Goal: Transaction & Acquisition: Purchase product/service

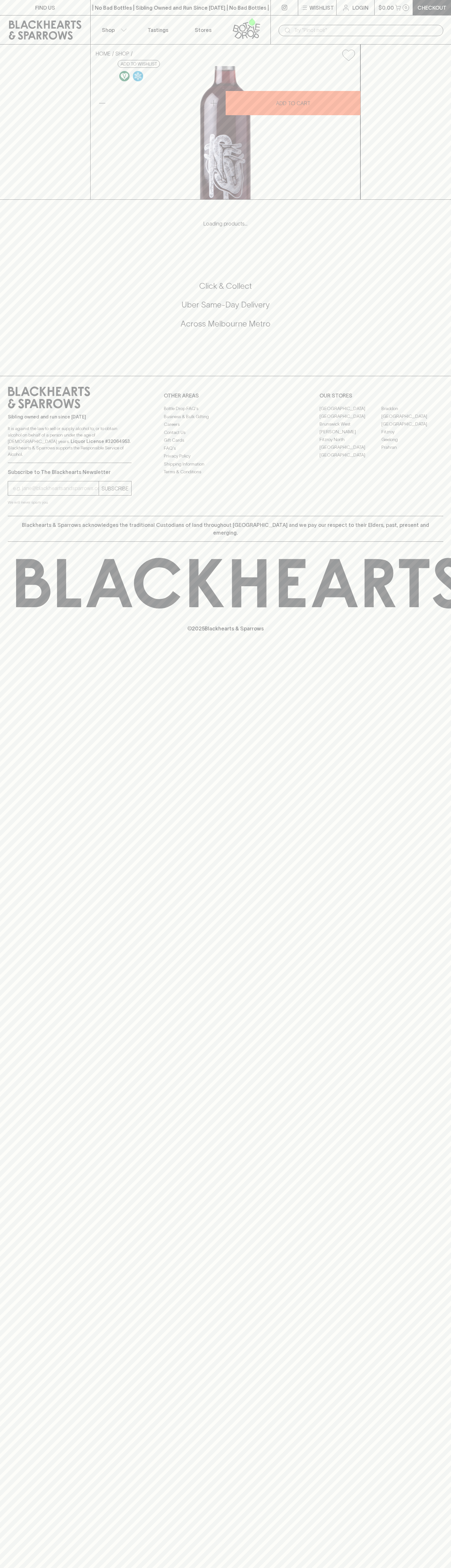
click at [350, 435] on link "[PERSON_NAME]" at bounding box center [350, 431] width 62 height 7
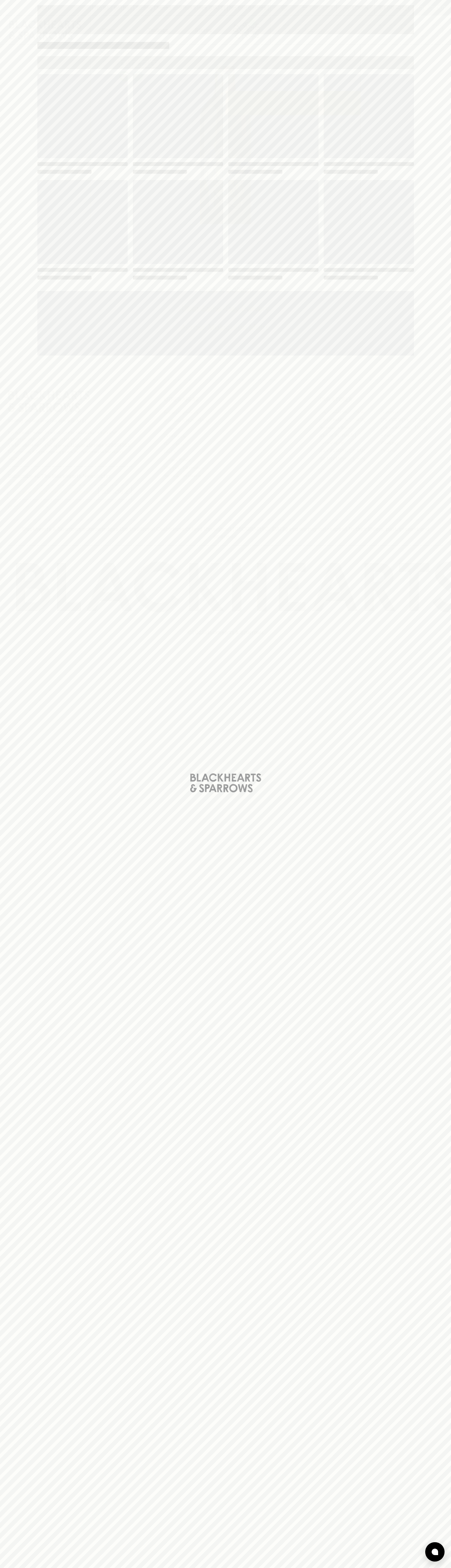
click at [306, 191] on span "Loading" at bounding box center [273, 222] width 90 height 84
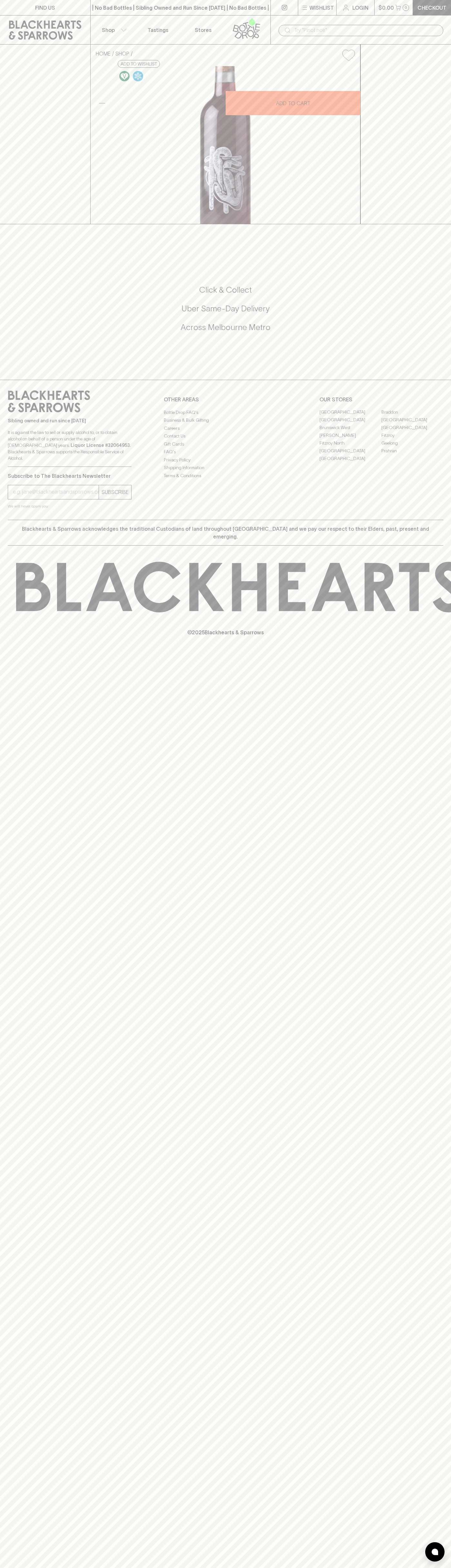
click at [444, 9] on p "Checkout" at bounding box center [432, 7] width 29 height 7
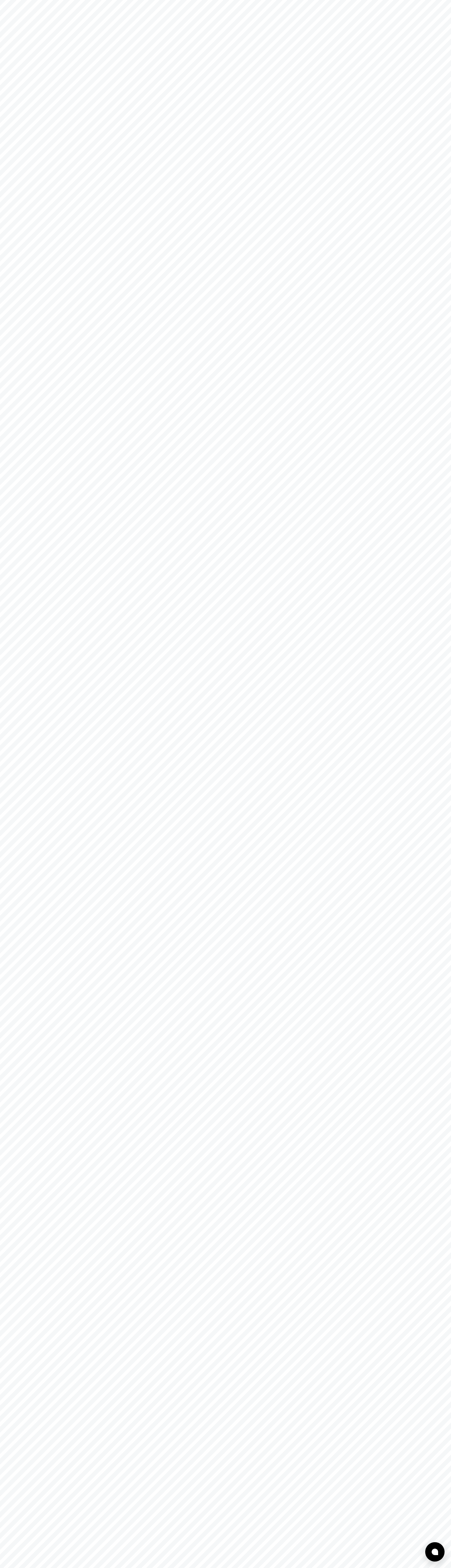
click at [443, 0] on html at bounding box center [225, 0] width 451 height 0
click at [383, 0] on html at bounding box center [225, 0] width 451 height 0
click at [18, 0] on html at bounding box center [225, 0] width 451 height 0
